Goal: Find specific page/section: Find specific page/section

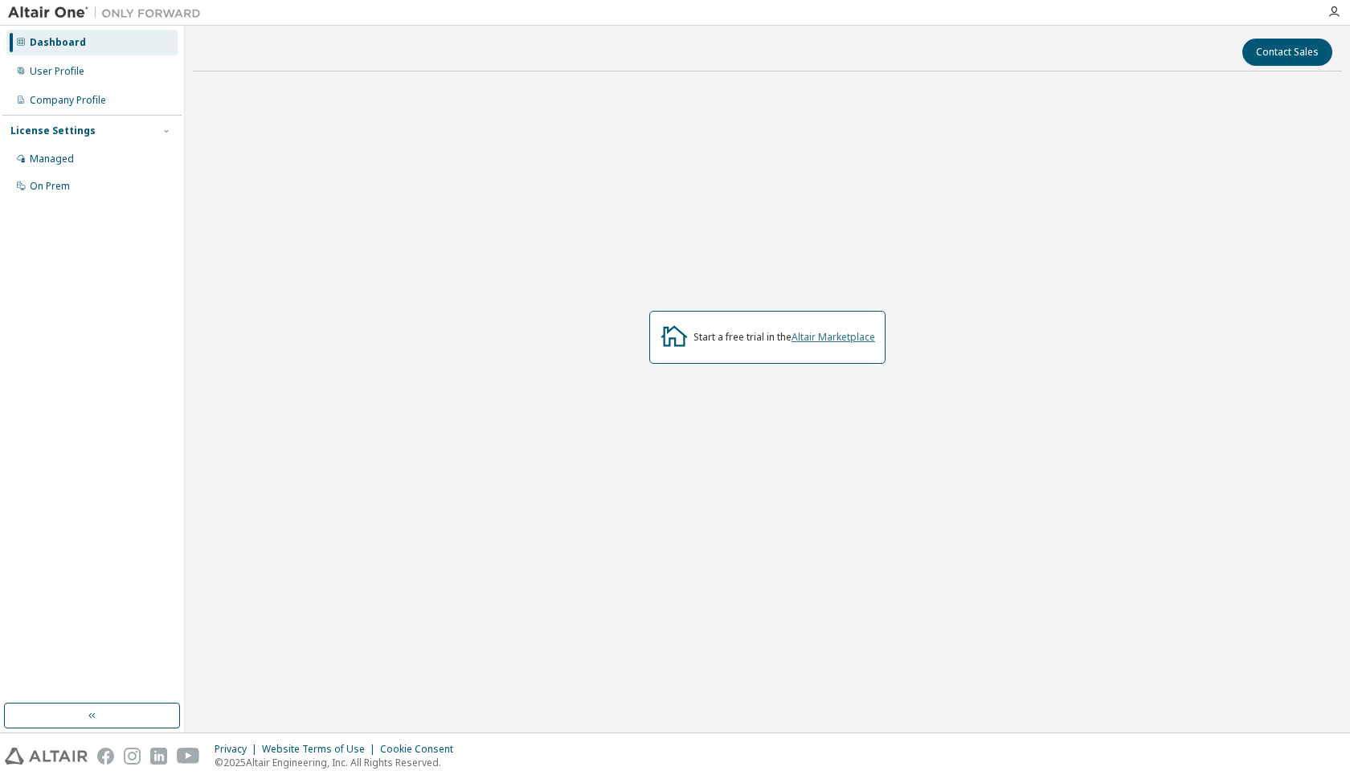
click at [850, 337] on link "Altair Marketplace" at bounding box center [834, 337] width 84 height 14
click at [47, 194] on div "On Prem" at bounding box center [91, 187] width 171 height 26
